Goal: Find specific page/section: Find specific page/section

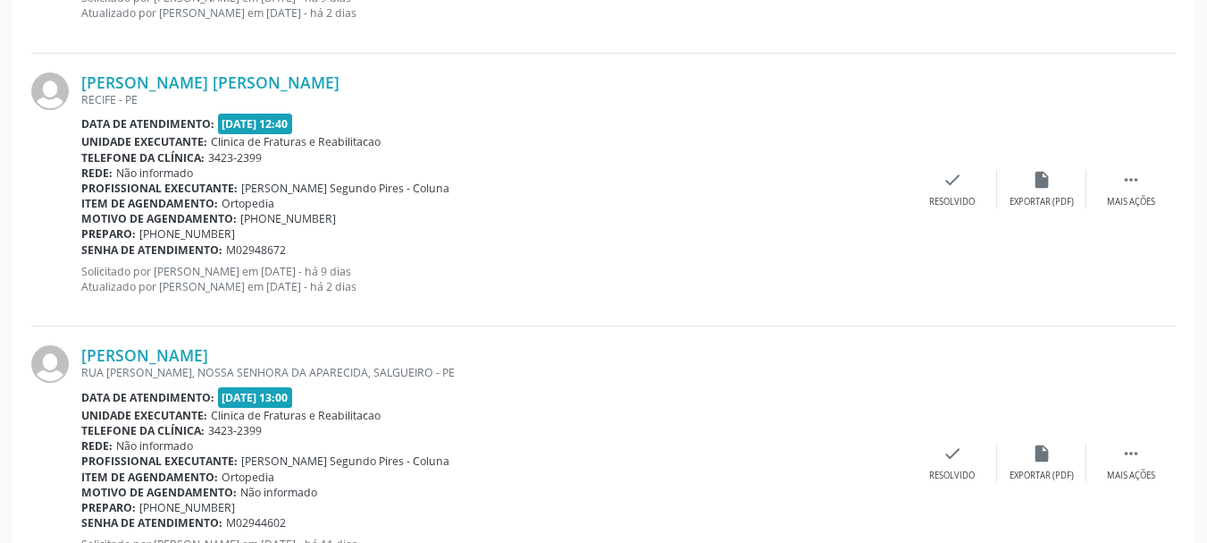
scroll to position [4170, 0]
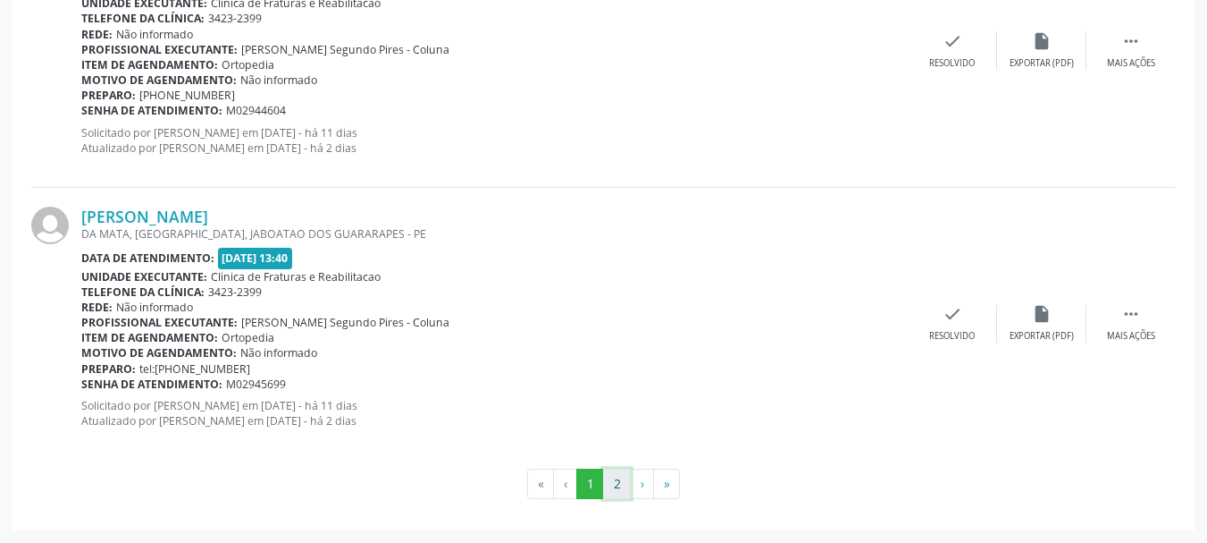
click at [621, 486] on button "2" at bounding box center [617, 483] width 28 height 30
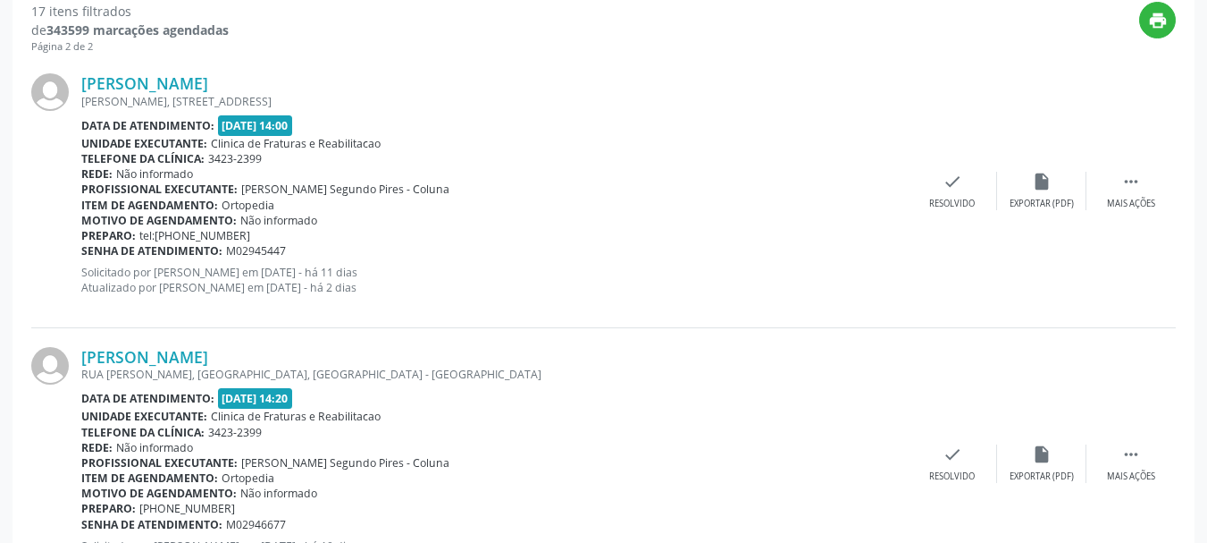
scroll to position [621, 0]
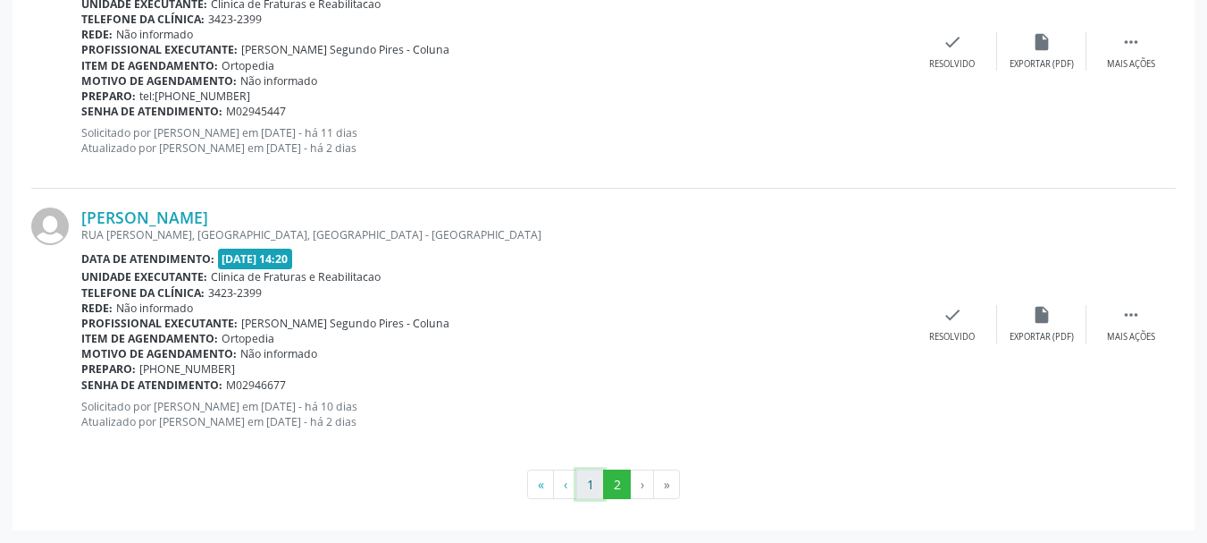
click at [588, 481] on button "1" at bounding box center [590, 484] width 28 height 30
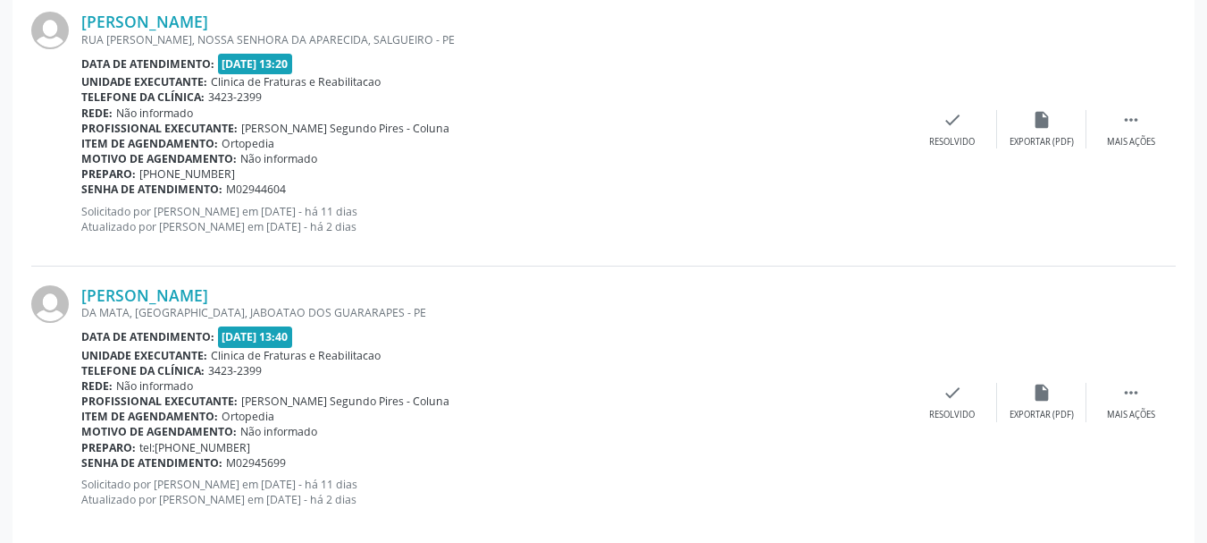
scroll to position [4170, 0]
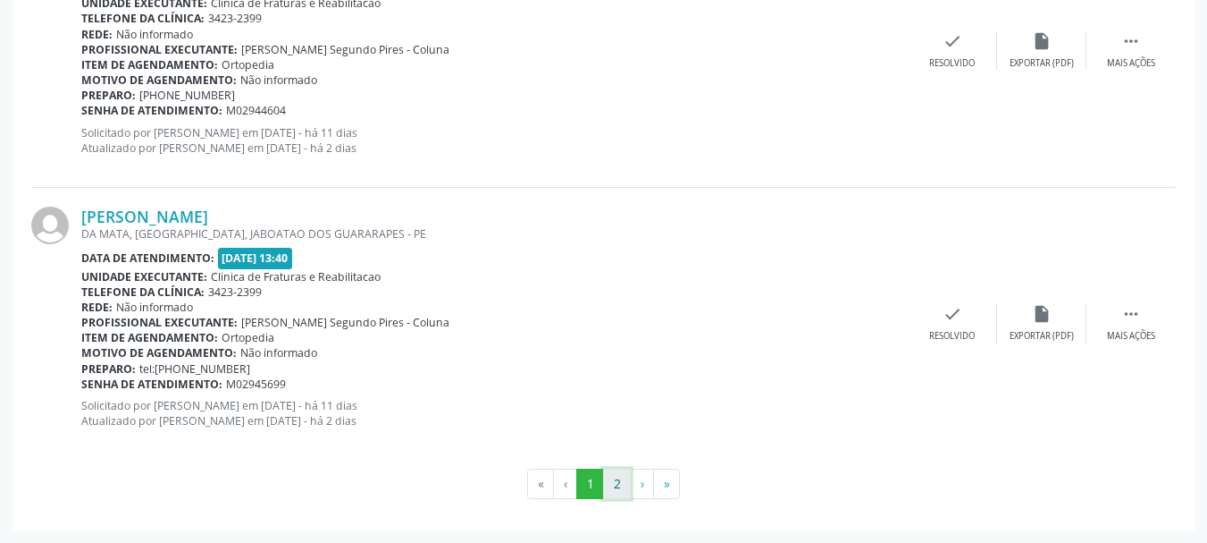
click at [620, 475] on button "2" at bounding box center [617, 483] width 28 height 30
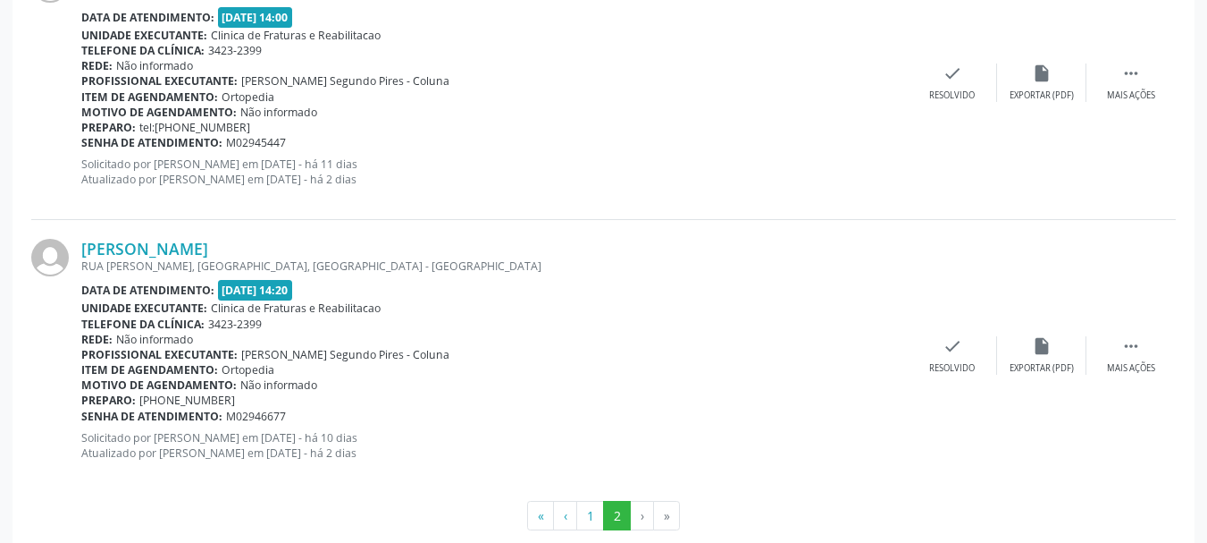
scroll to position [621, 0]
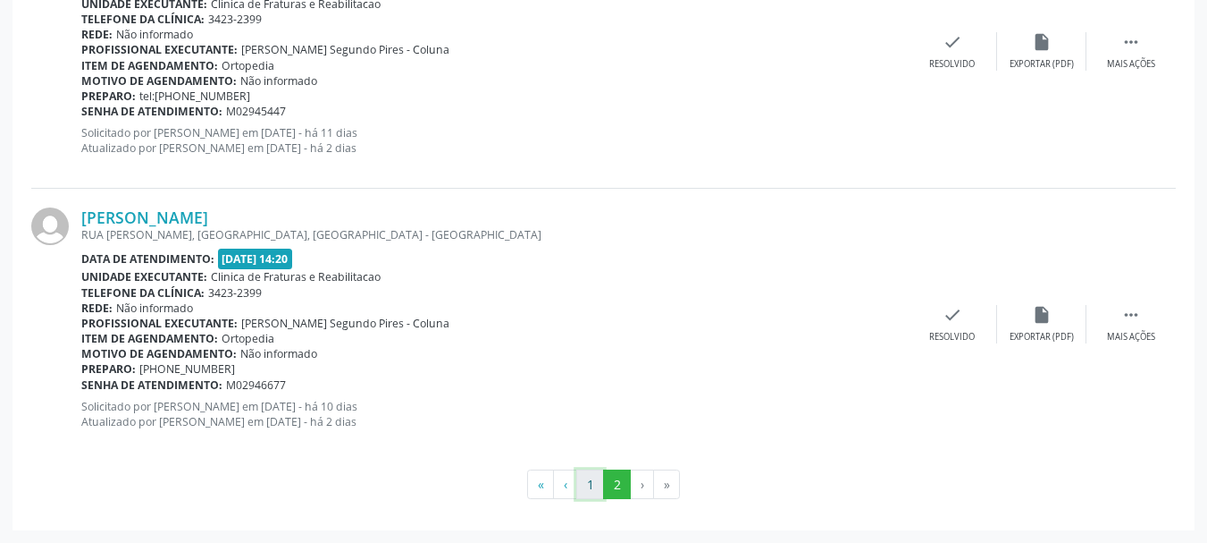
click at [593, 496] on button "1" at bounding box center [590, 484] width 28 height 30
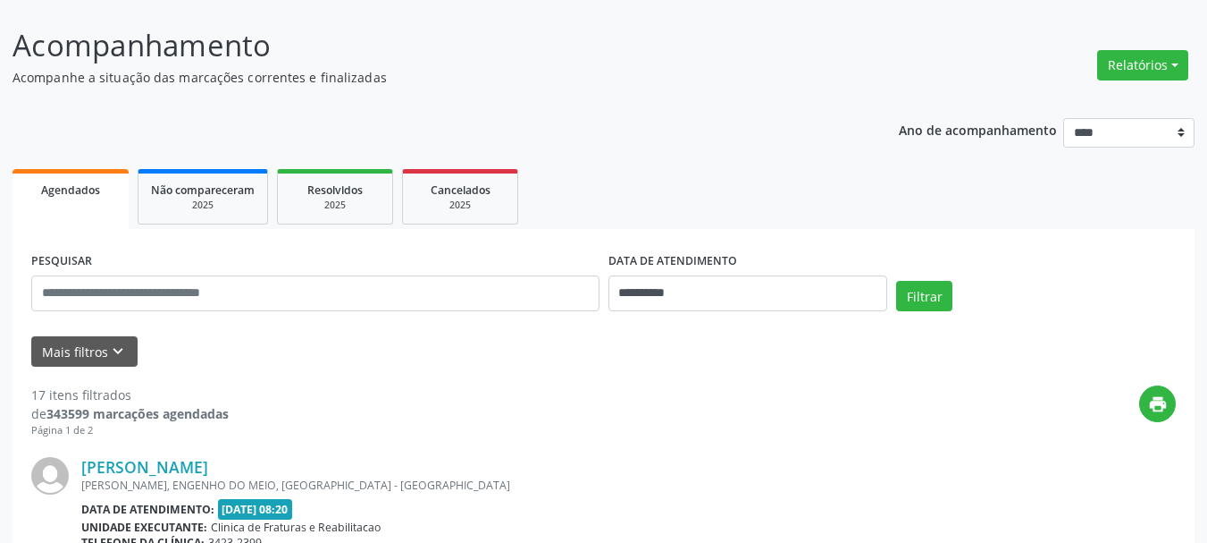
scroll to position [0, 0]
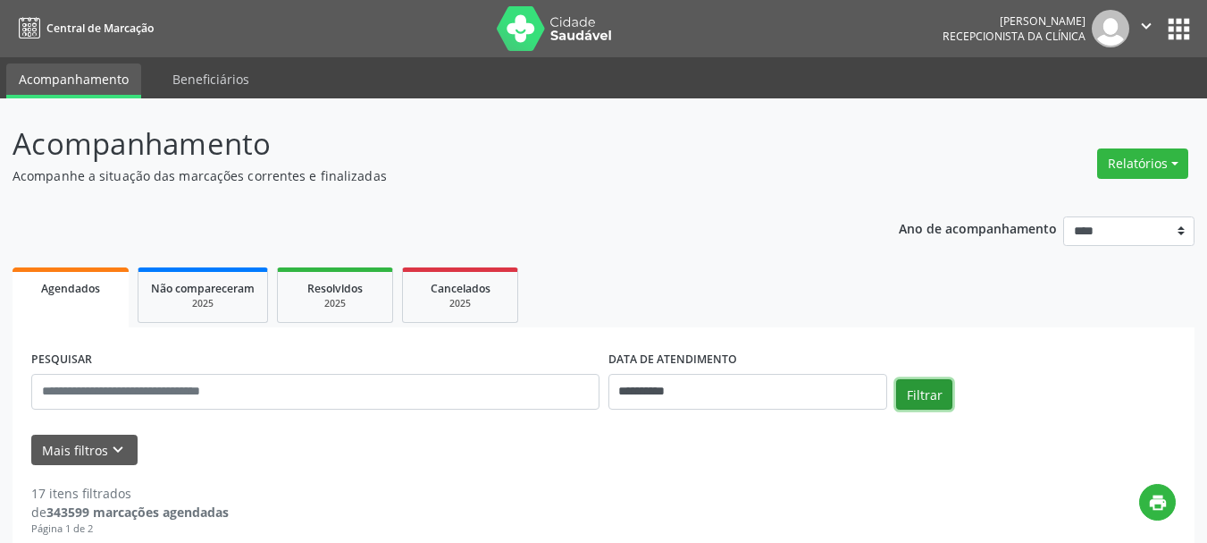
click at [938, 399] on button "Filtrar" at bounding box center [924, 394] width 56 height 30
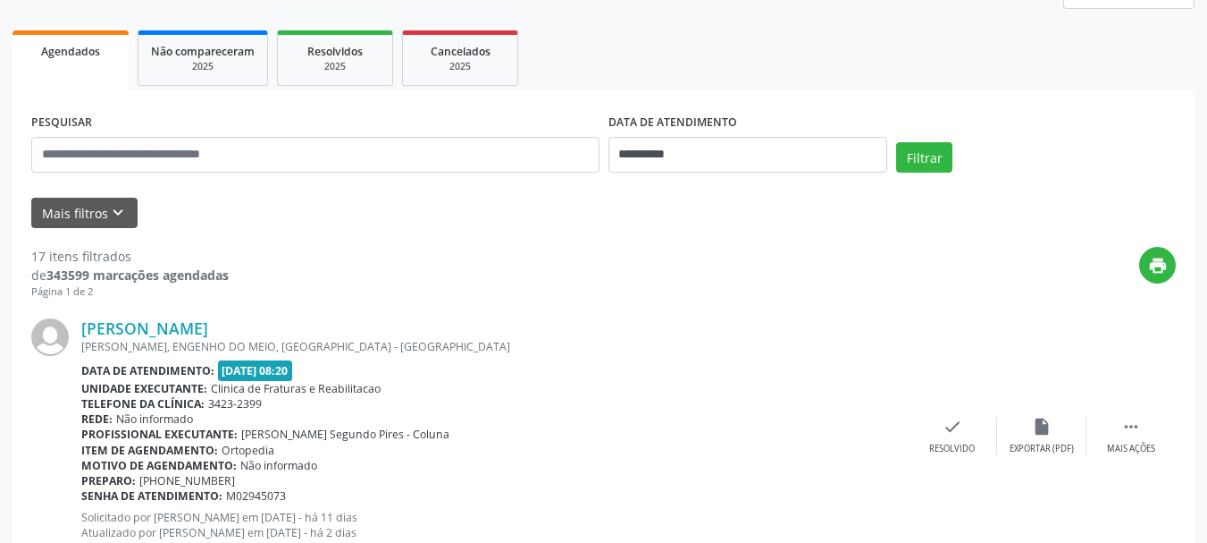
scroll to position [268, 0]
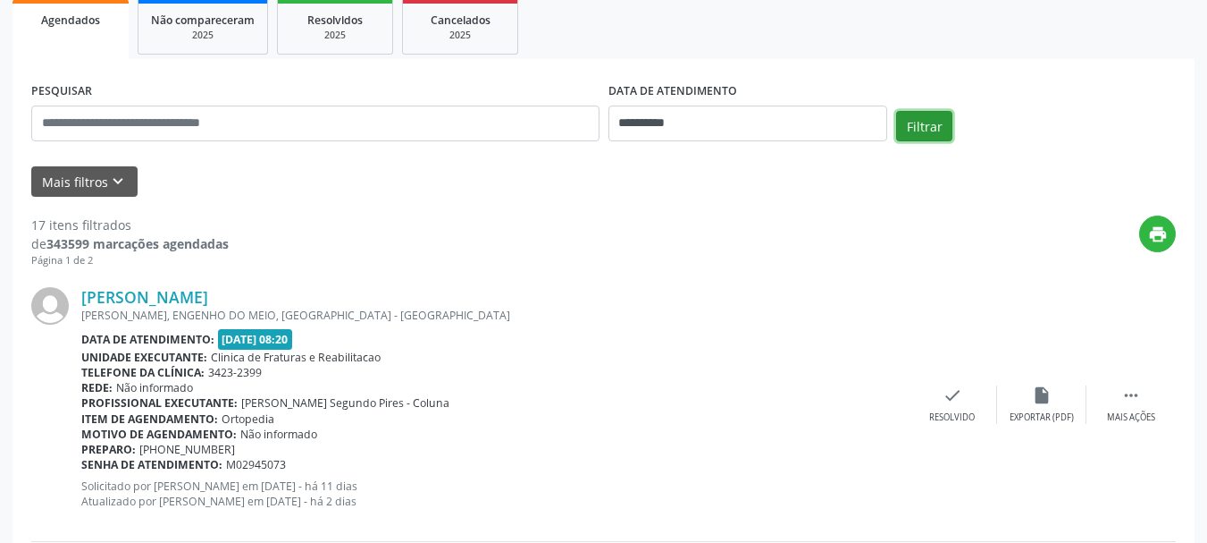
click at [921, 119] on button "Filtrar" at bounding box center [924, 126] width 56 height 30
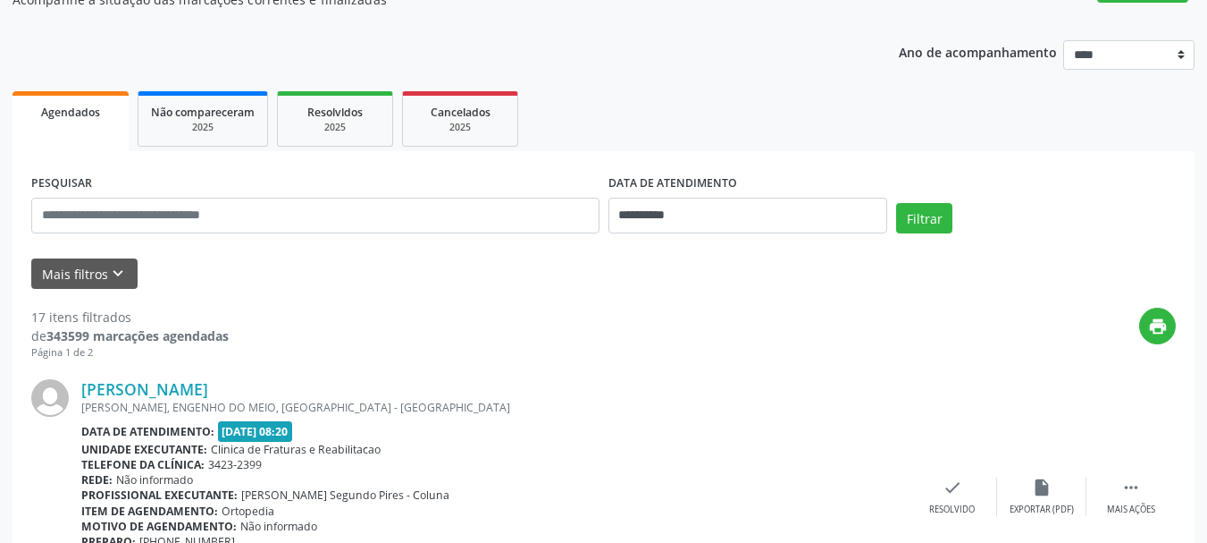
scroll to position [179, 0]
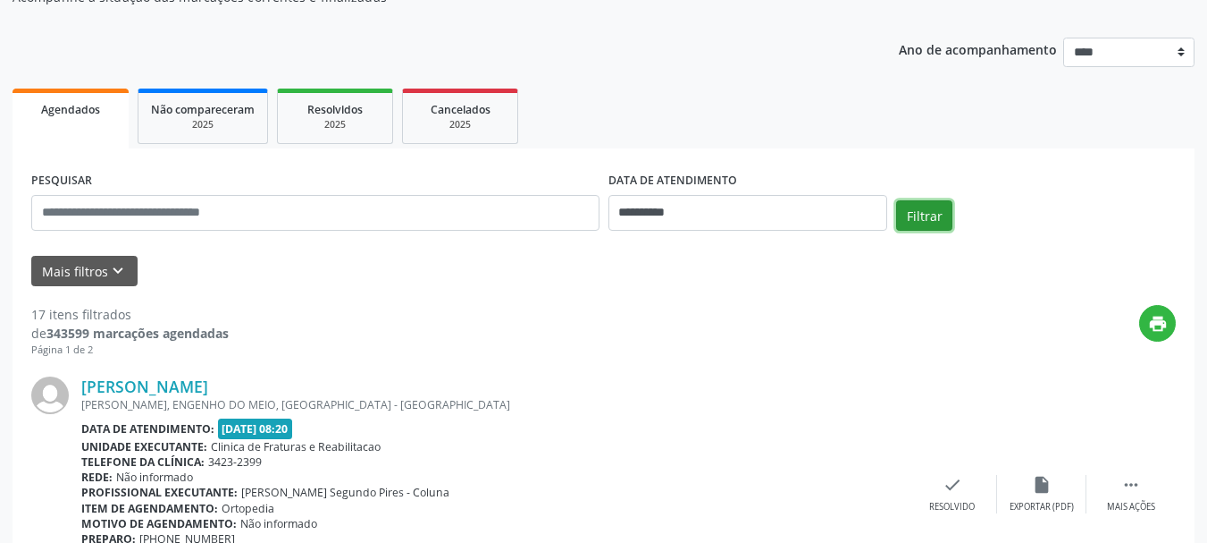
click at [914, 210] on button "Filtrar" at bounding box center [924, 215] width 56 height 30
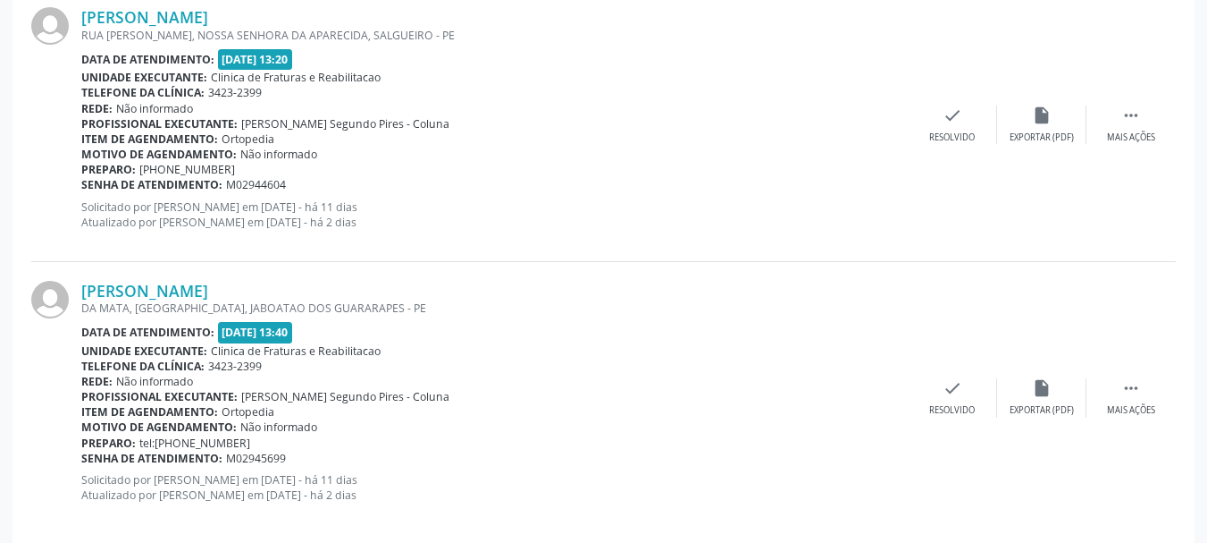
scroll to position [4170, 0]
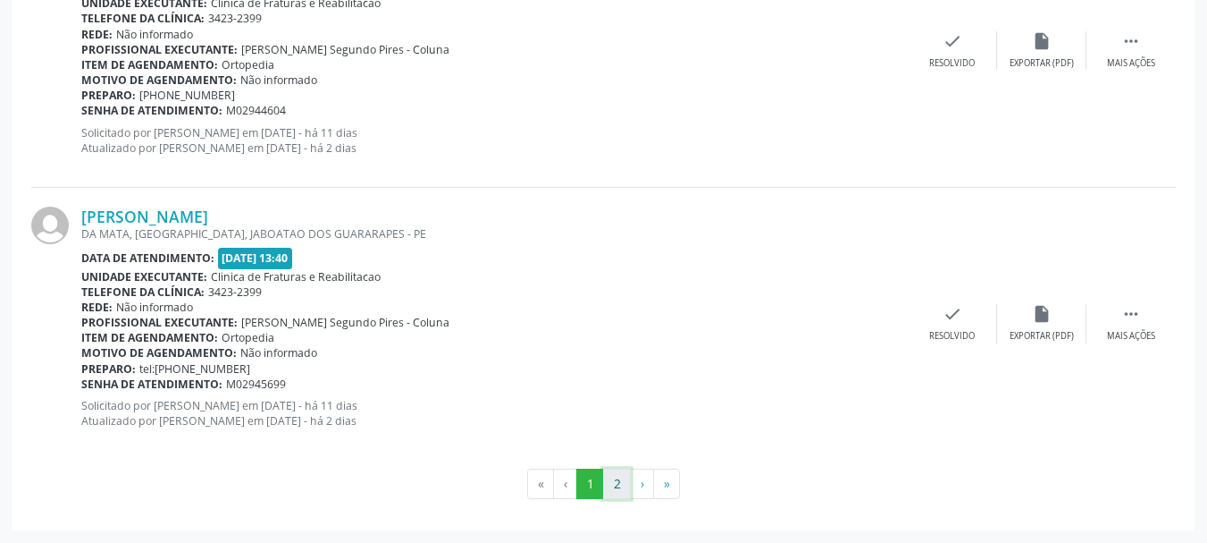
click at [621, 480] on button "2" at bounding box center [617, 483] width 28 height 30
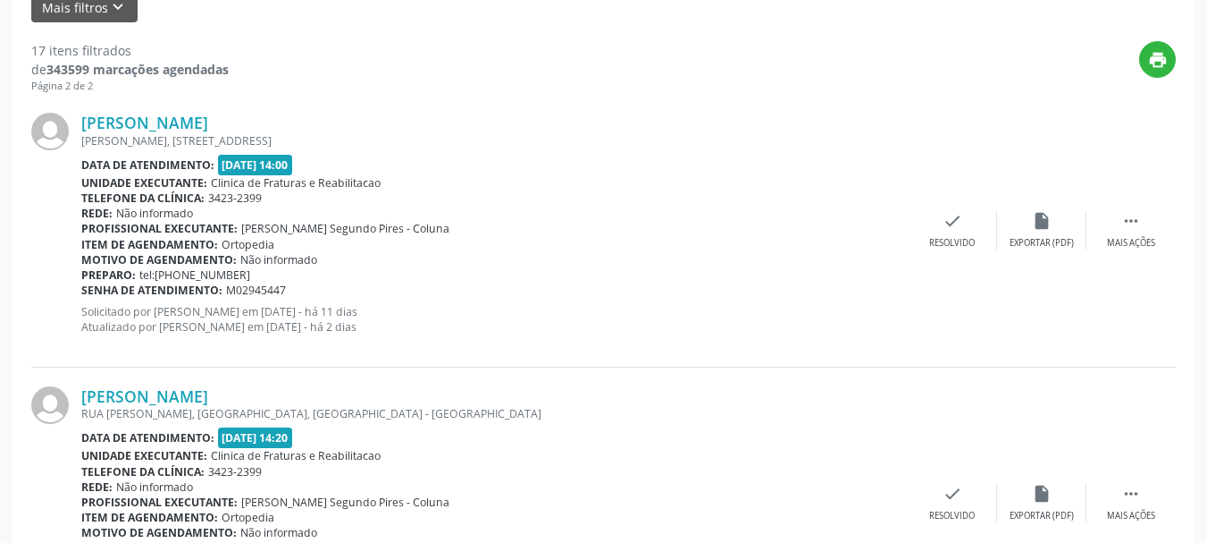
scroll to position [621, 0]
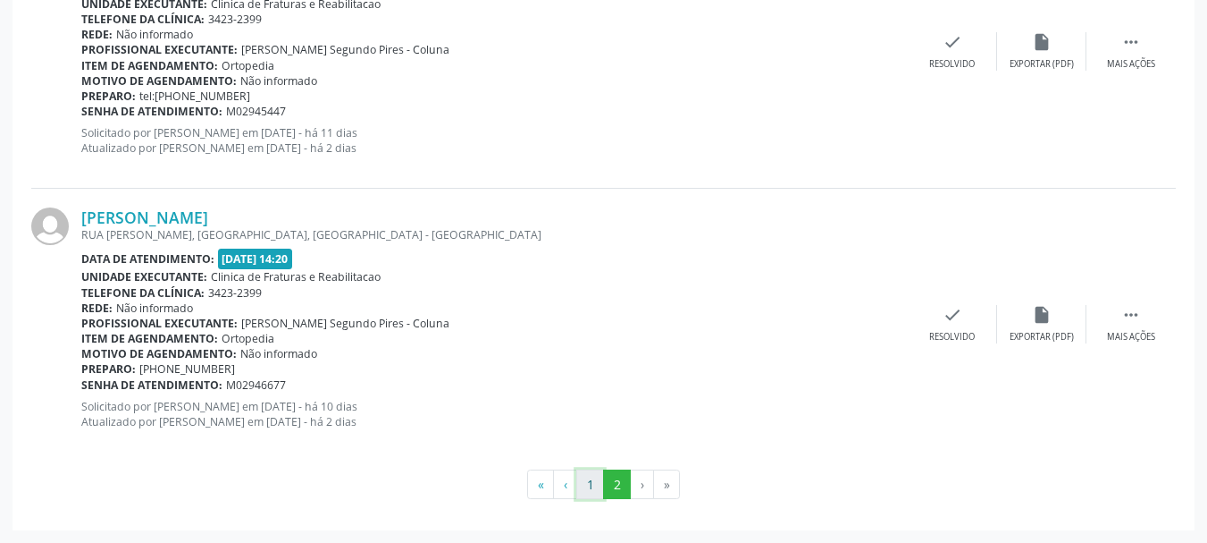
click at [588, 485] on button "1" at bounding box center [590, 484] width 28 height 30
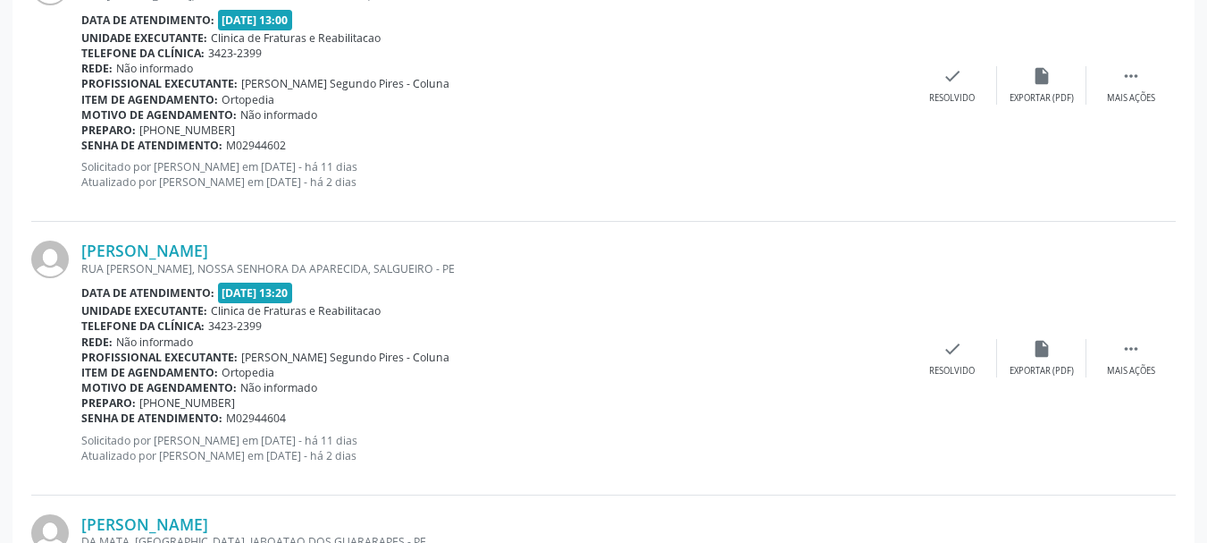
scroll to position [4170, 0]
